Goal: Information Seeking & Learning: Learn about a topic

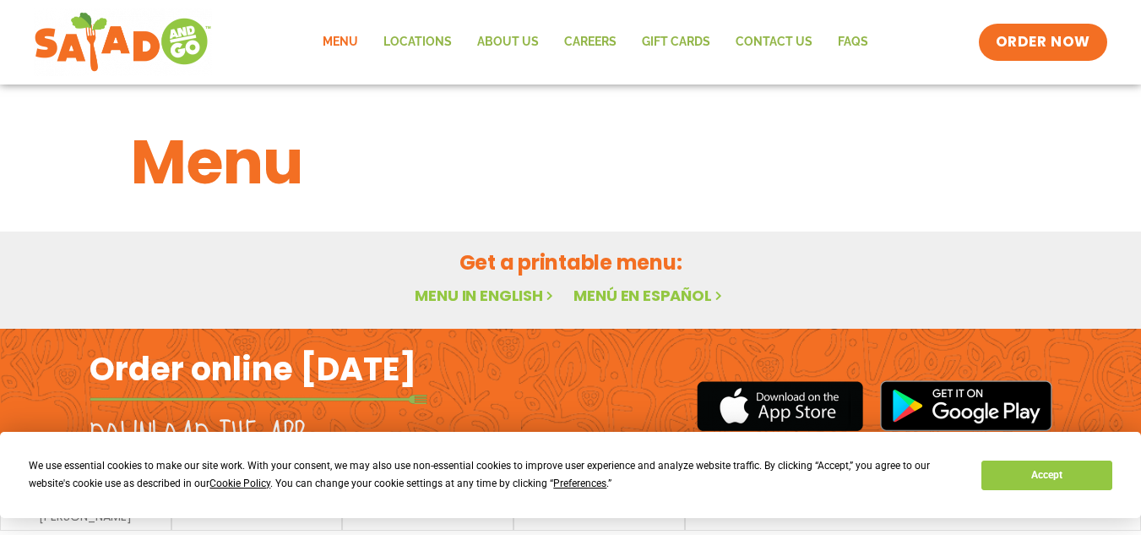
scroll to position [52, 0]
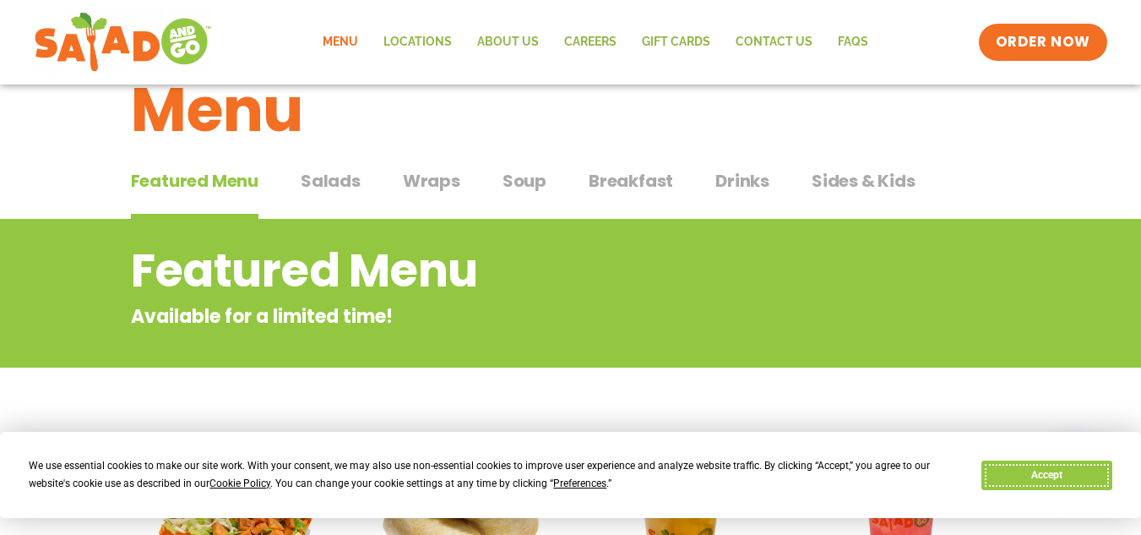
click at [1034, 470] on button "Accept" at bounding box center [1047, 475] width 130 height 30
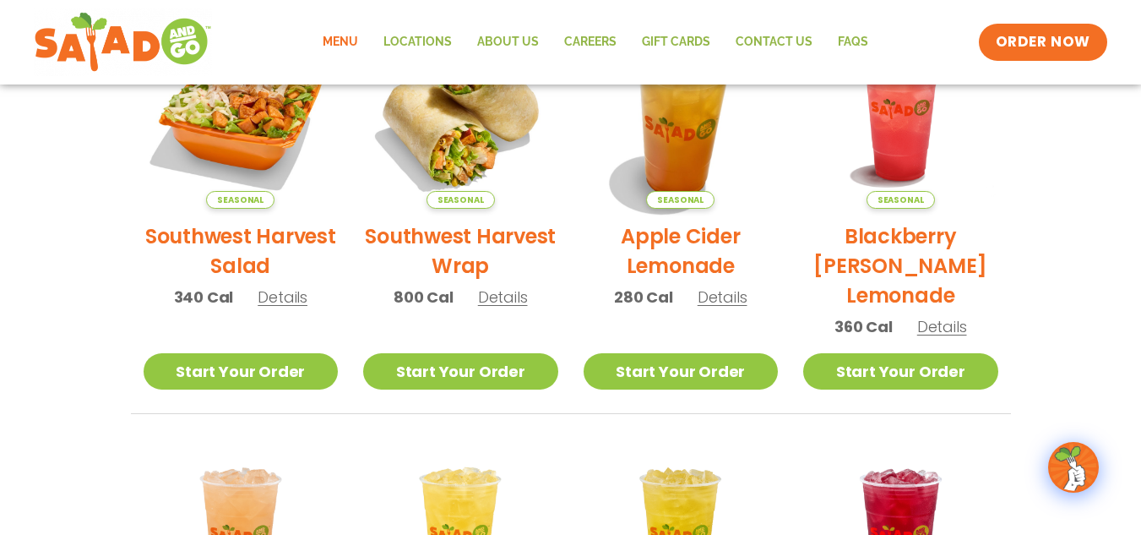
scroll to position [463, 0]
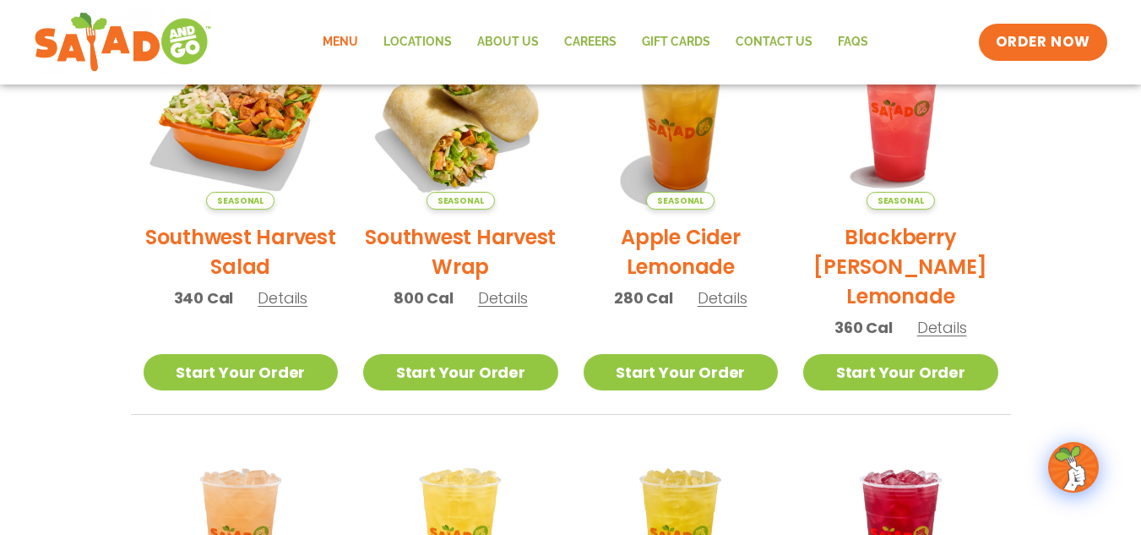
click at [289, 306] on span "Details" at bounding box center [283, 297] width 50 height 21
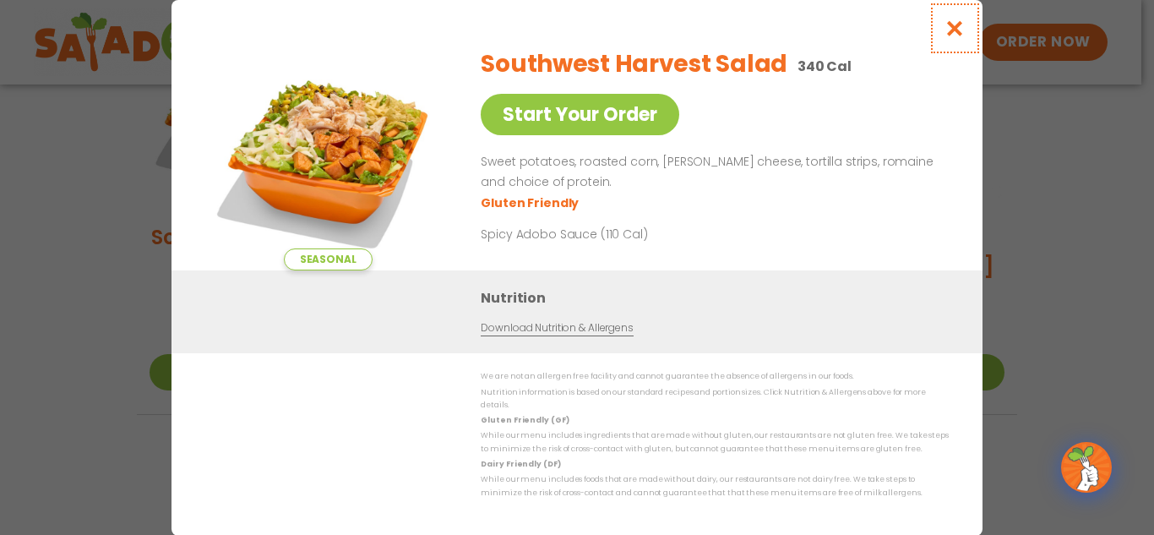
click at [961, 35] on icon "Close modal" at bounding box center [955, 28] width 21 height 18
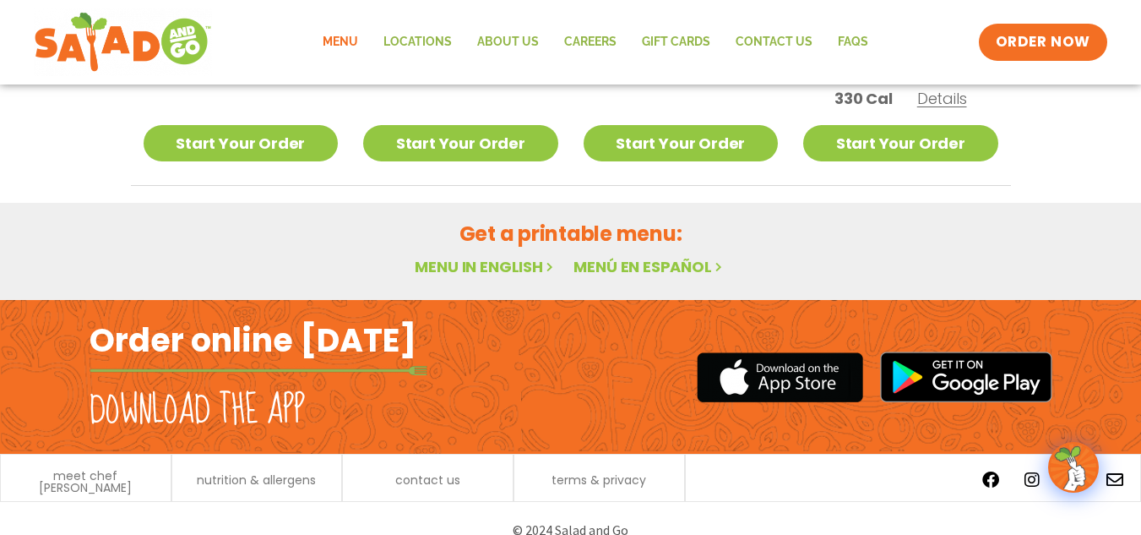
scroll to position [1141, 0]
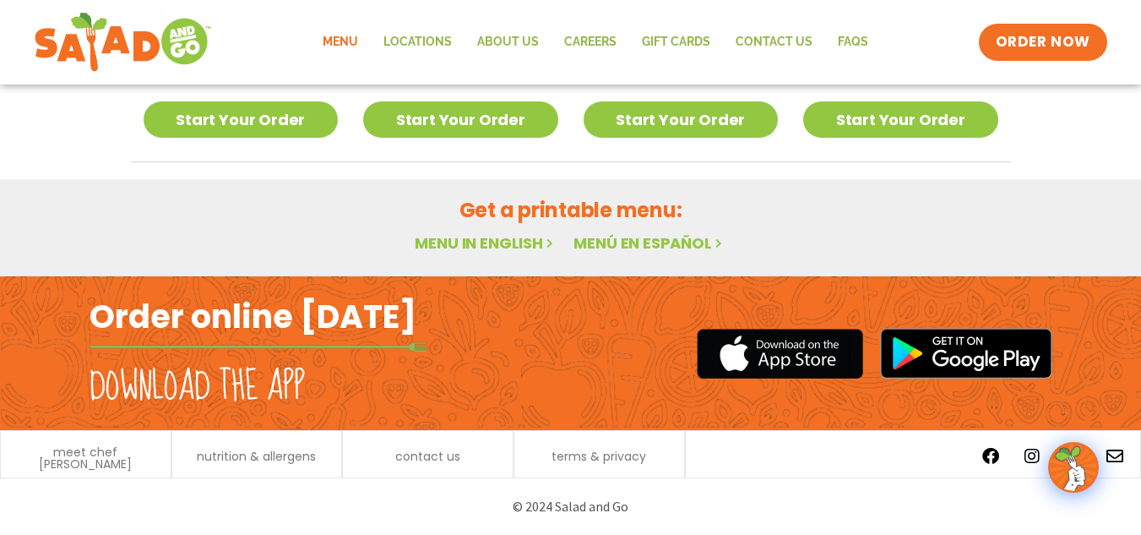
click at [516, 241] on link "Menu in English" at bounding box center [486, 242] width 142 height 21
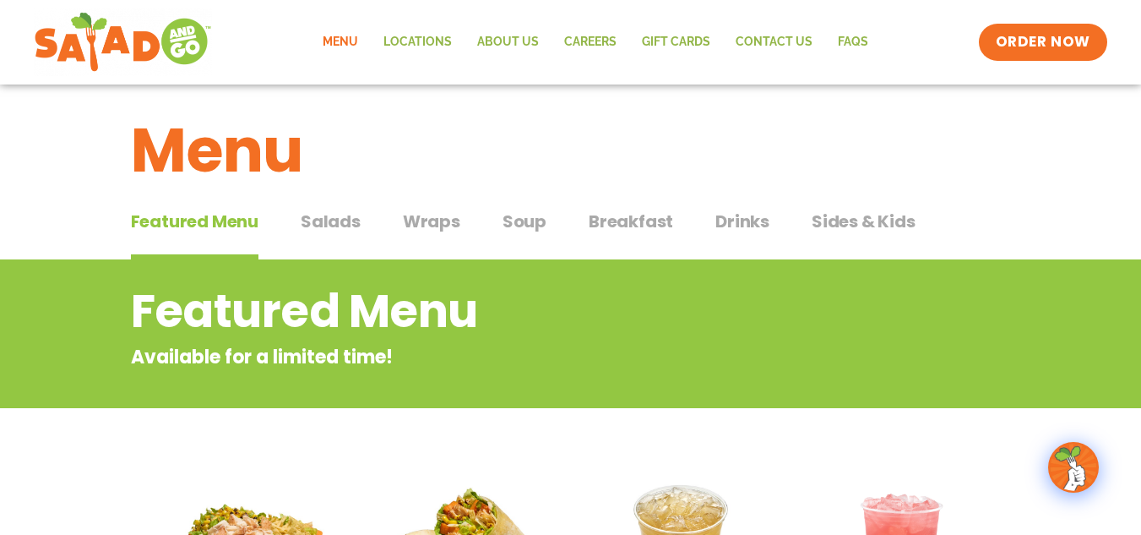
scroll to position [0, 0]
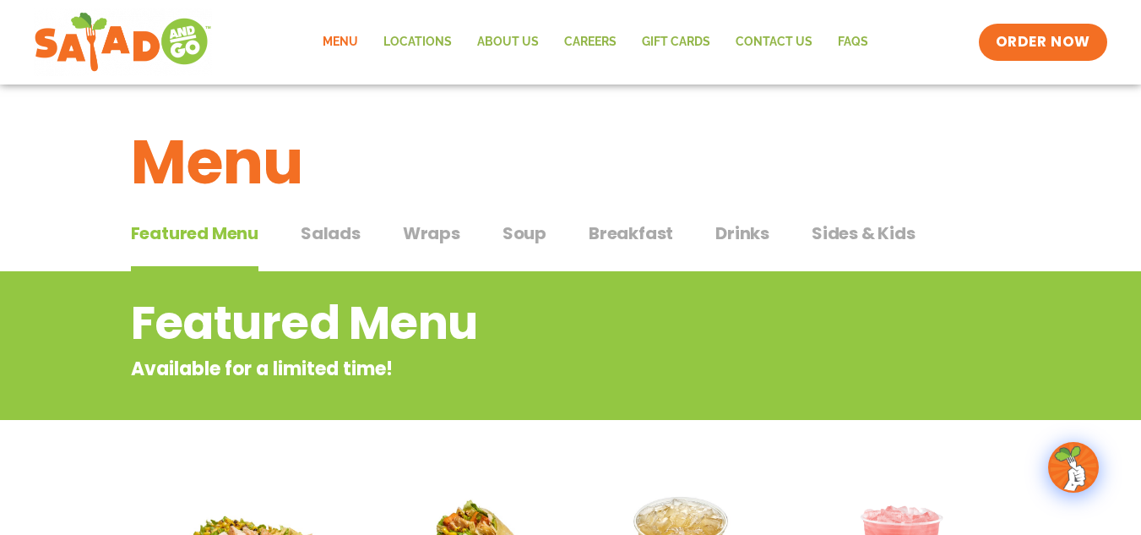
click at [324, 248] on button "Salads Salads" at bounding box center [331, 247] width 60 height 52
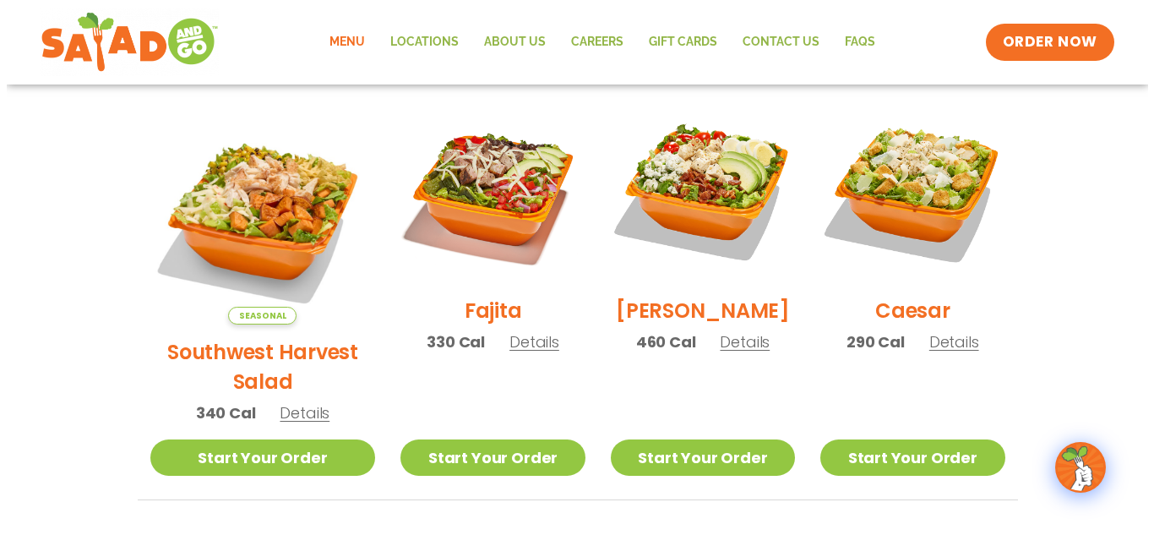
scroll to position [460, 0]
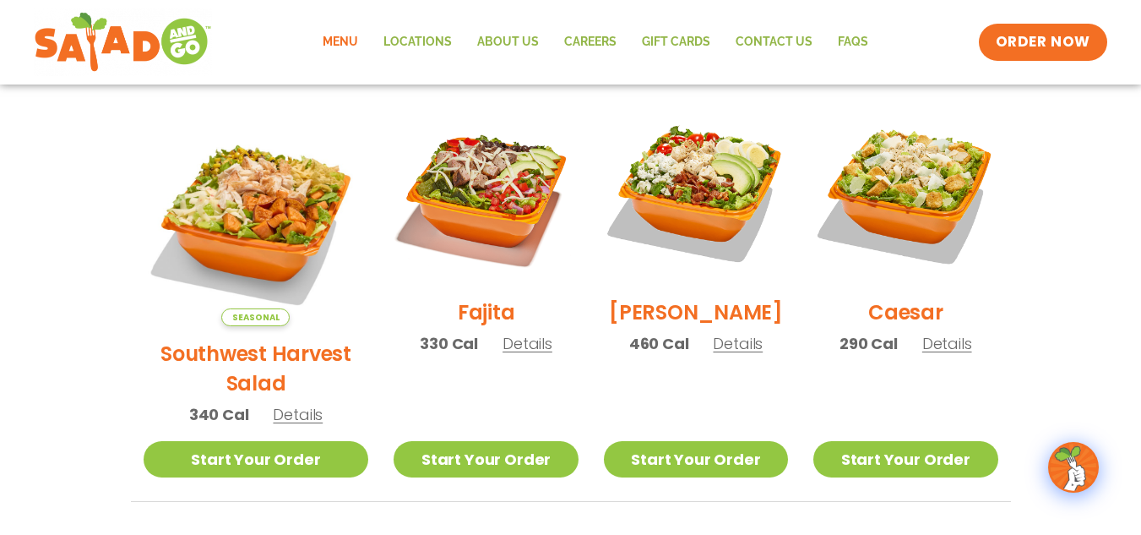
click at [503, 354] on span "Details" at bounding box center [528, 343] width 50 height 21
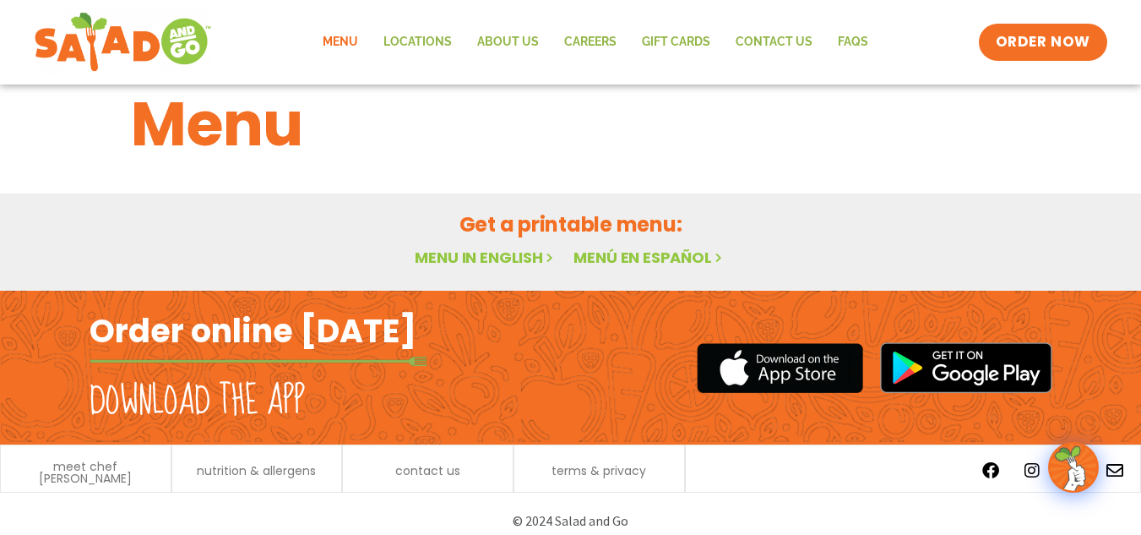
scroll to position [37, 0]
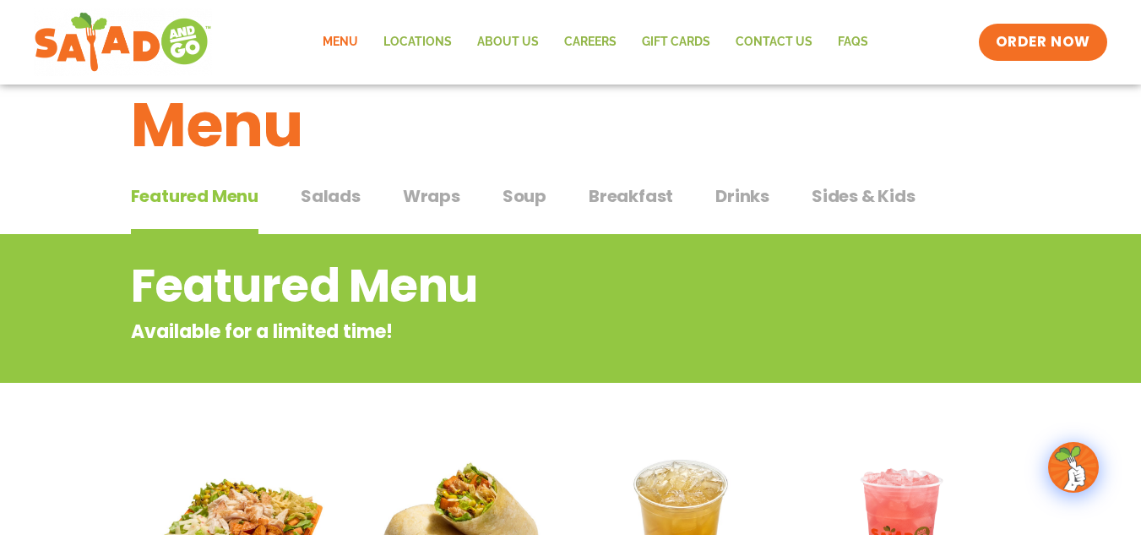
click at [346, 26] on link "Menu" at bounding box center [340, 42] width 61 height 39
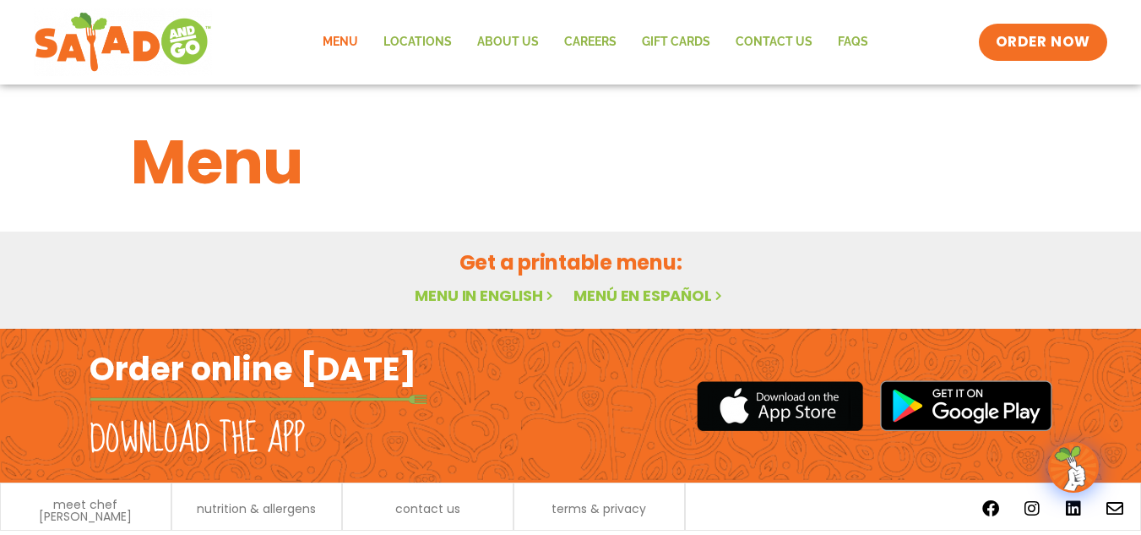
click at [276, 160] on h1 "Menu" at bounding box center [571, 162] width 880 height 91
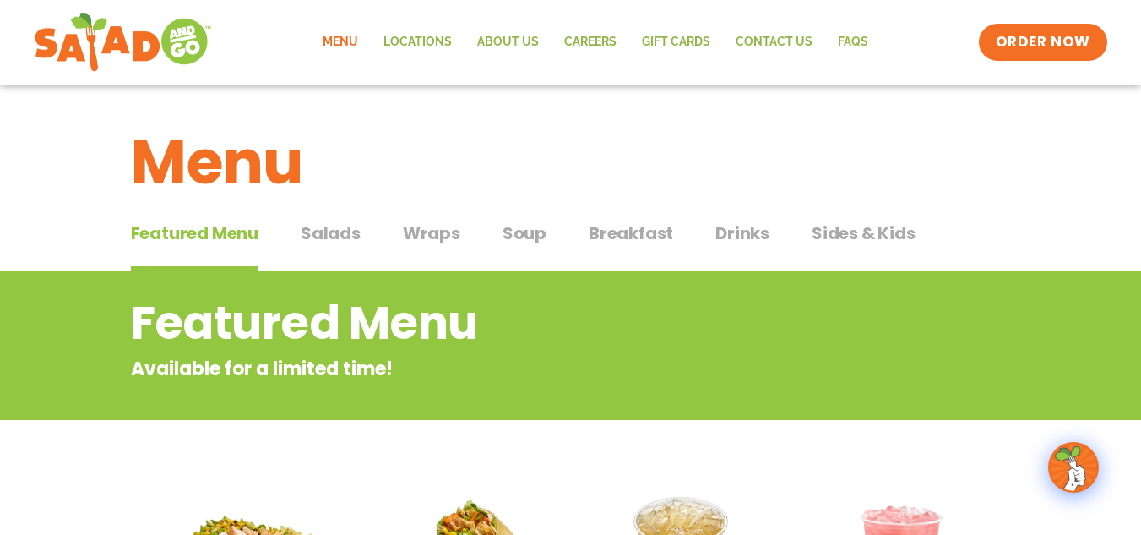
click at [329, 230] on span "Salads" at bounding box center [331, 233] width 60 height 25
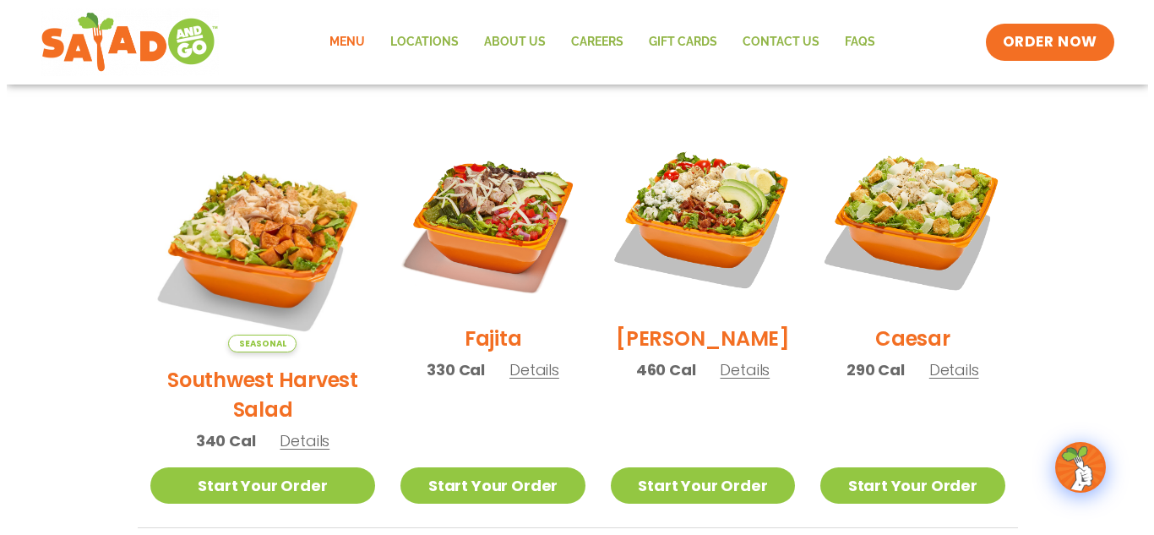
scroll to position [456, 0]
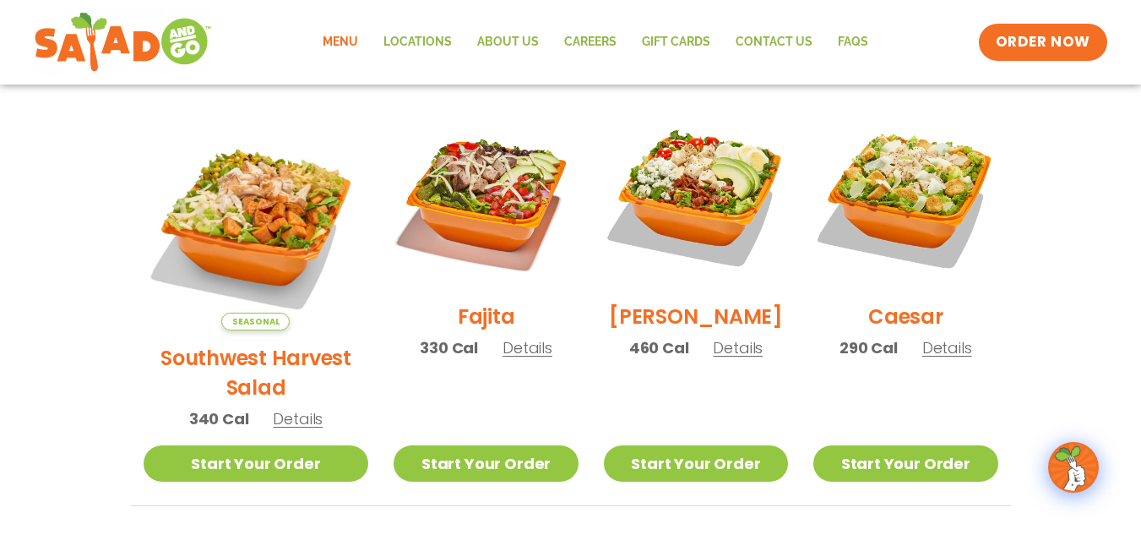
click at [504, 358] on span "Details" at bounding box center [528, 347] width 50 height 21
